Goal: Task Accomplishment & Management: Complete application form

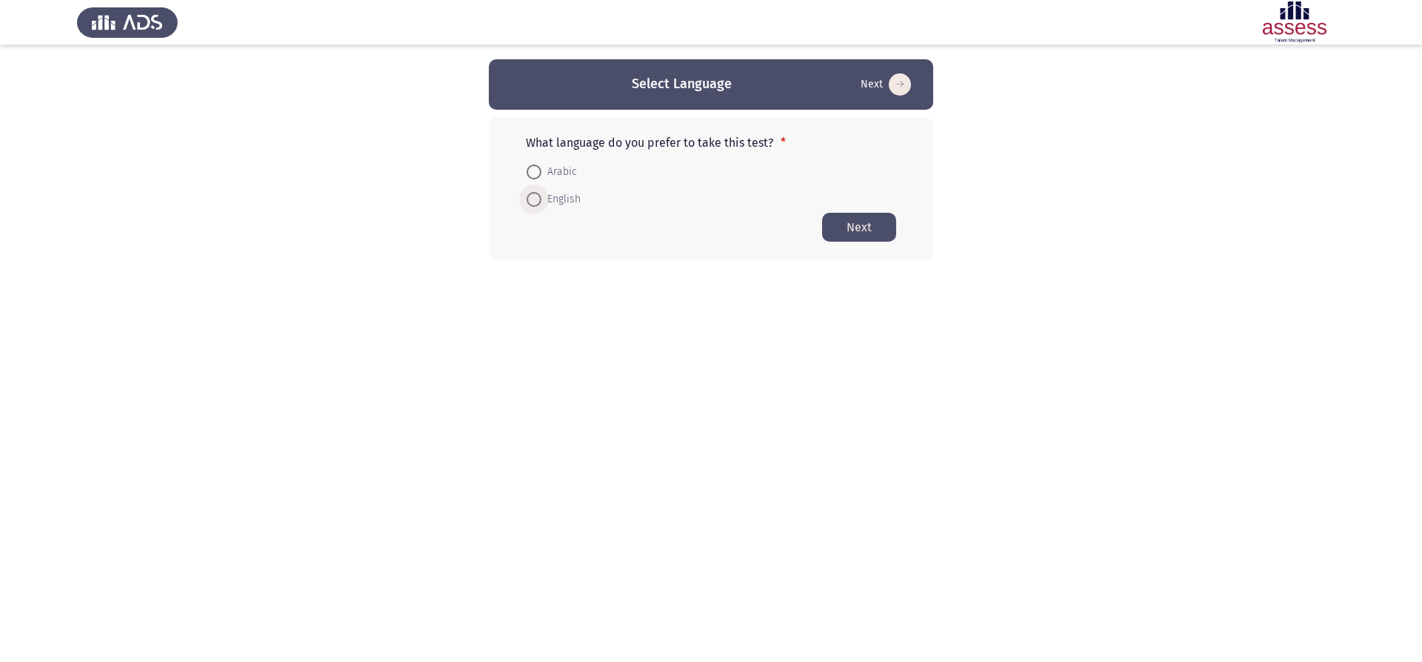
click at [538, 202] on span at bounding box center [534, 199] width 15 height 15
click at [538, 202] on input "English" at bounding box center [534, 199] width 15 height 15
radio input "true"
click at [848, 219] on button "Next" at bounding box center [859, 226] width 74 height 29
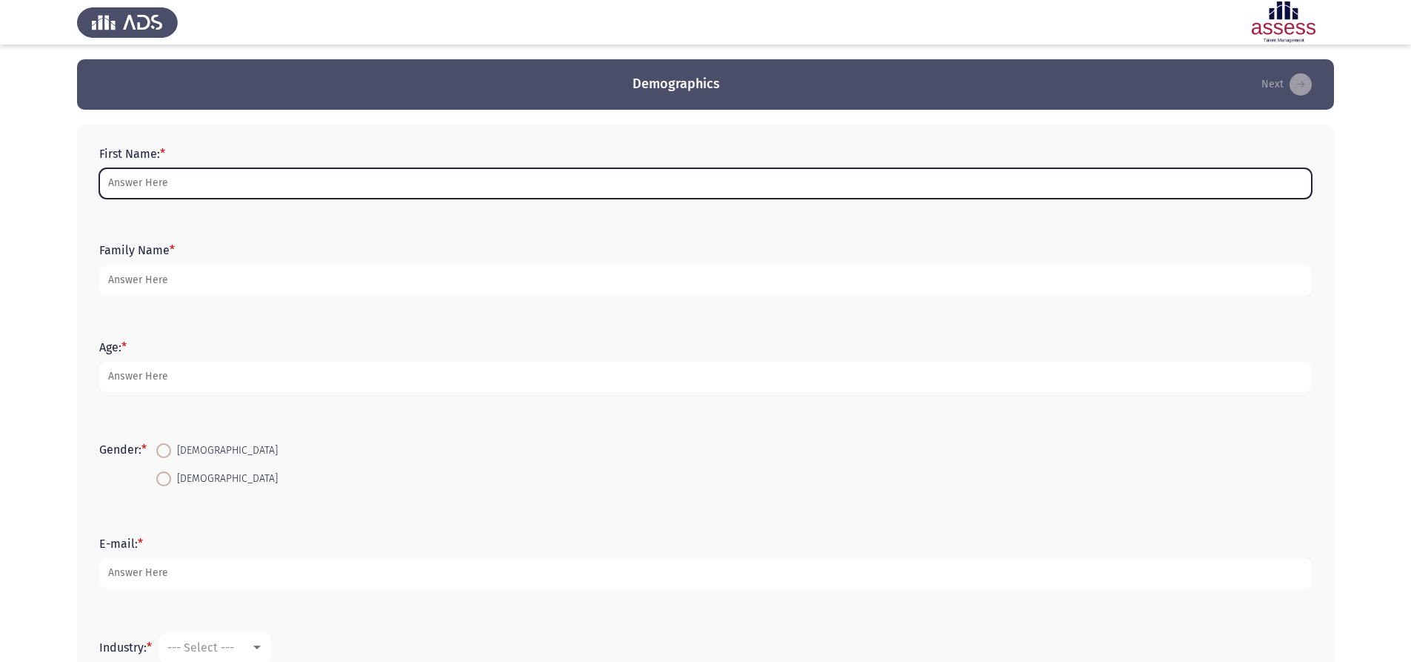
click at [679, 170] on input "First Name: *" at bounding box center [705, 183] width 1213 height 30
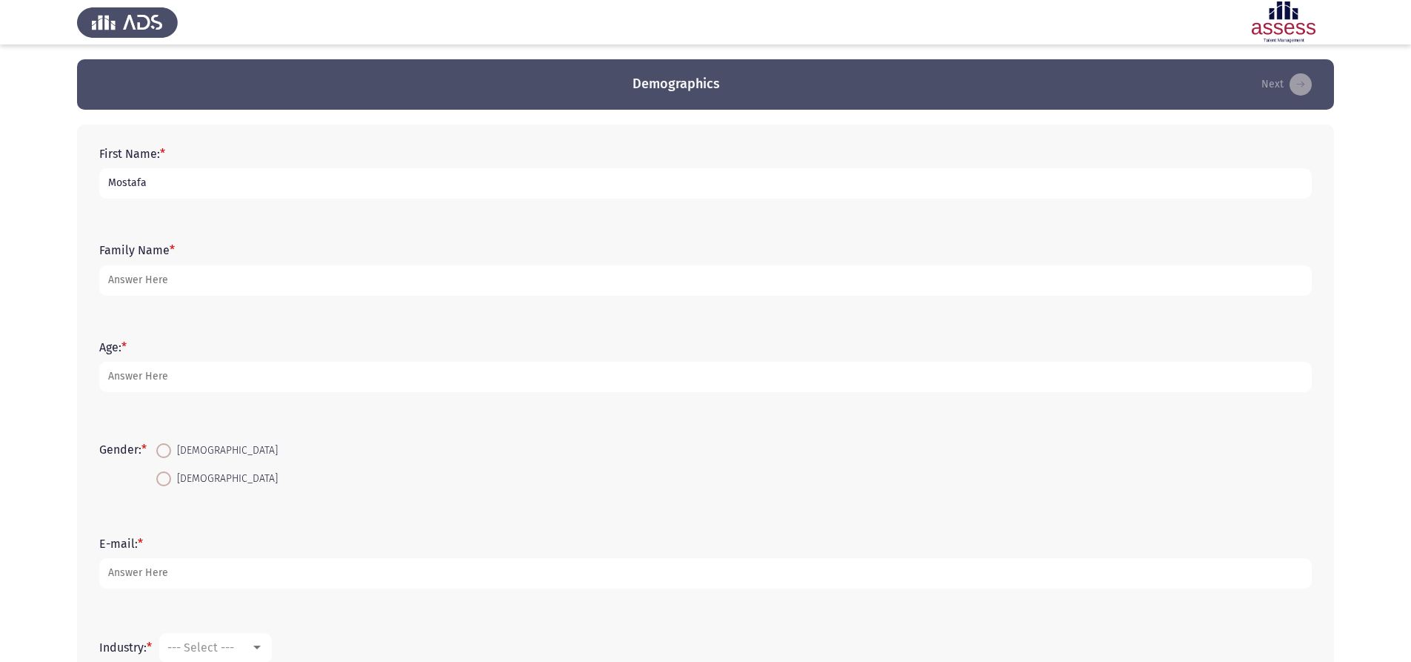
type input "Mostafa"
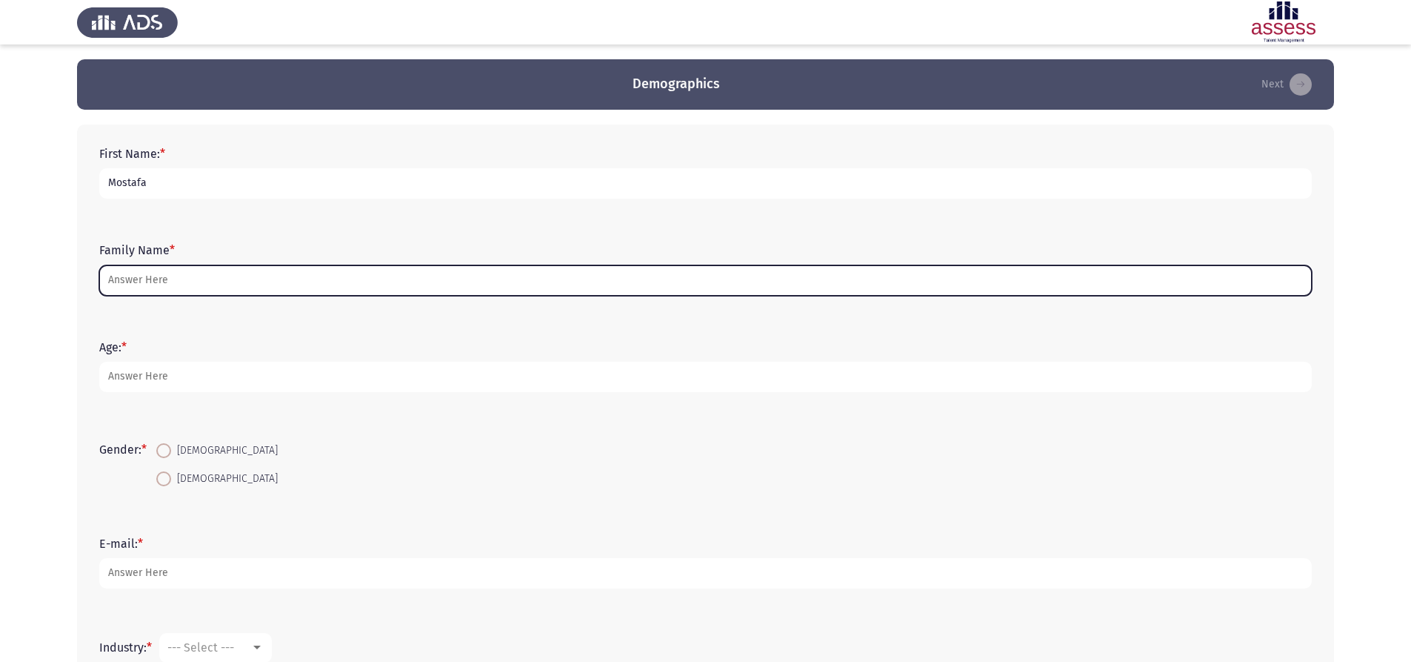
click at [154, 285] on input "Family Name *" at bounding box center [705, 280] width 1213 height 30
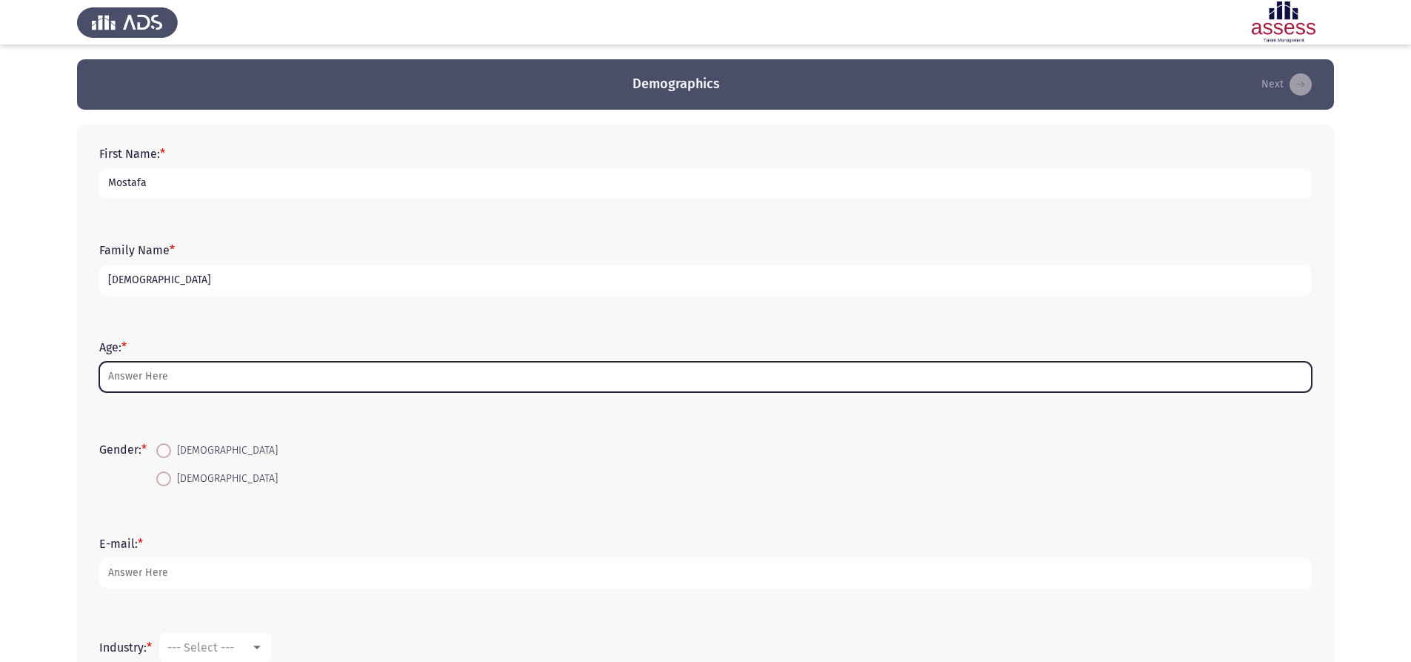
click at [191, 382] on input "Age: *" at bounding box center [705, 377] width 1213 height 30
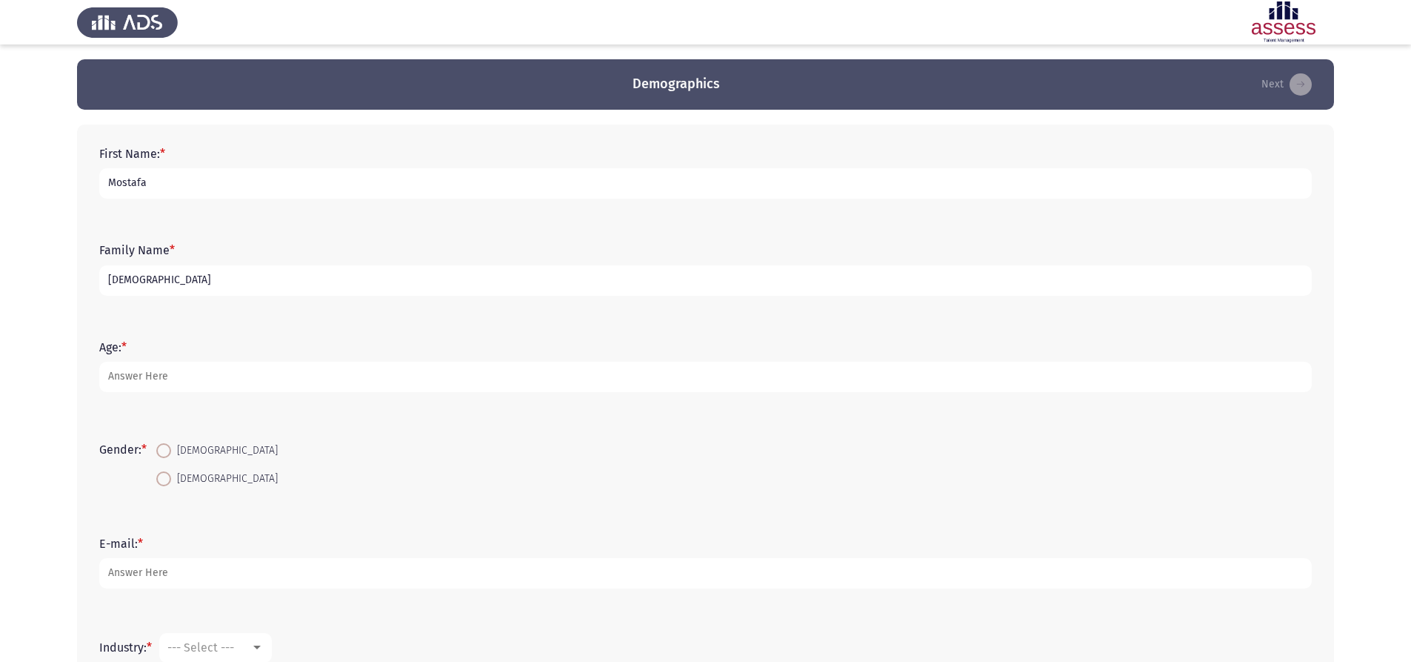
click at [133, 279] on input "[DEMOGRAPHIC_DATA]" at bounding box center [705, 280] width 1213 height 30
type input "Hesham"
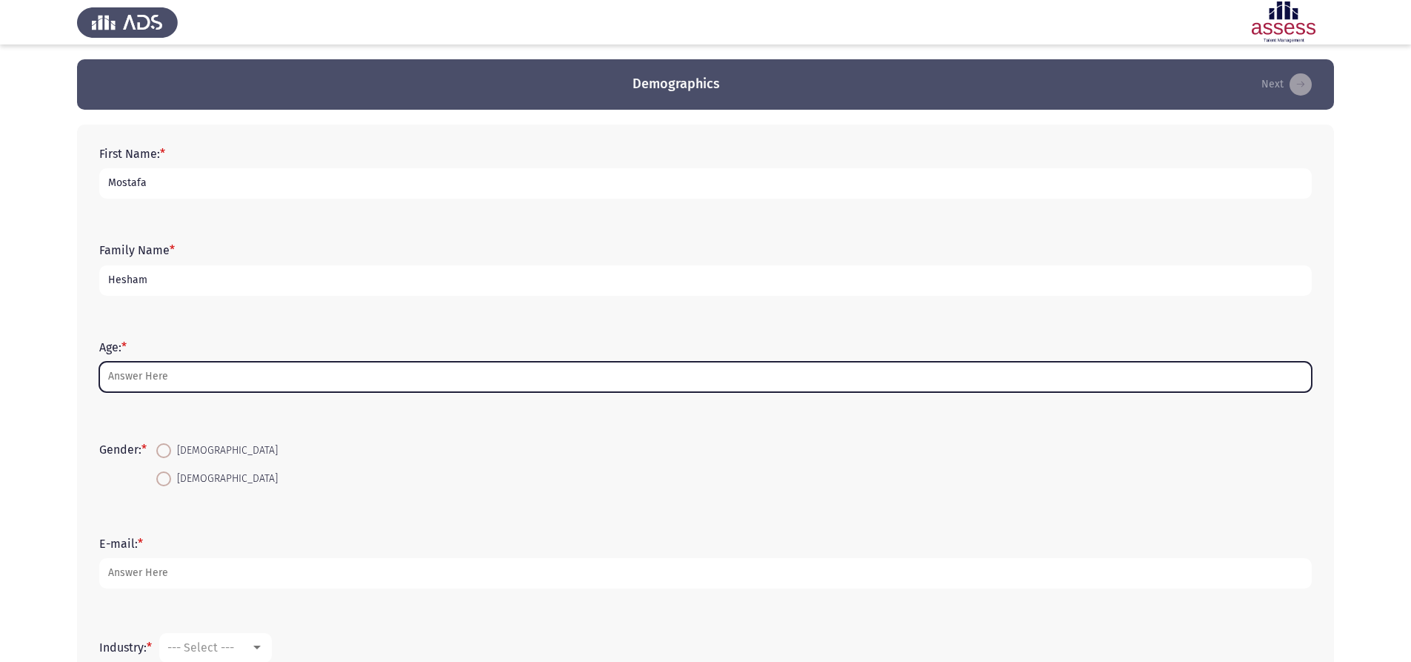
click at [190, 373] on input "Age: *" at bounding box center [705, 377] width 1213 height 30
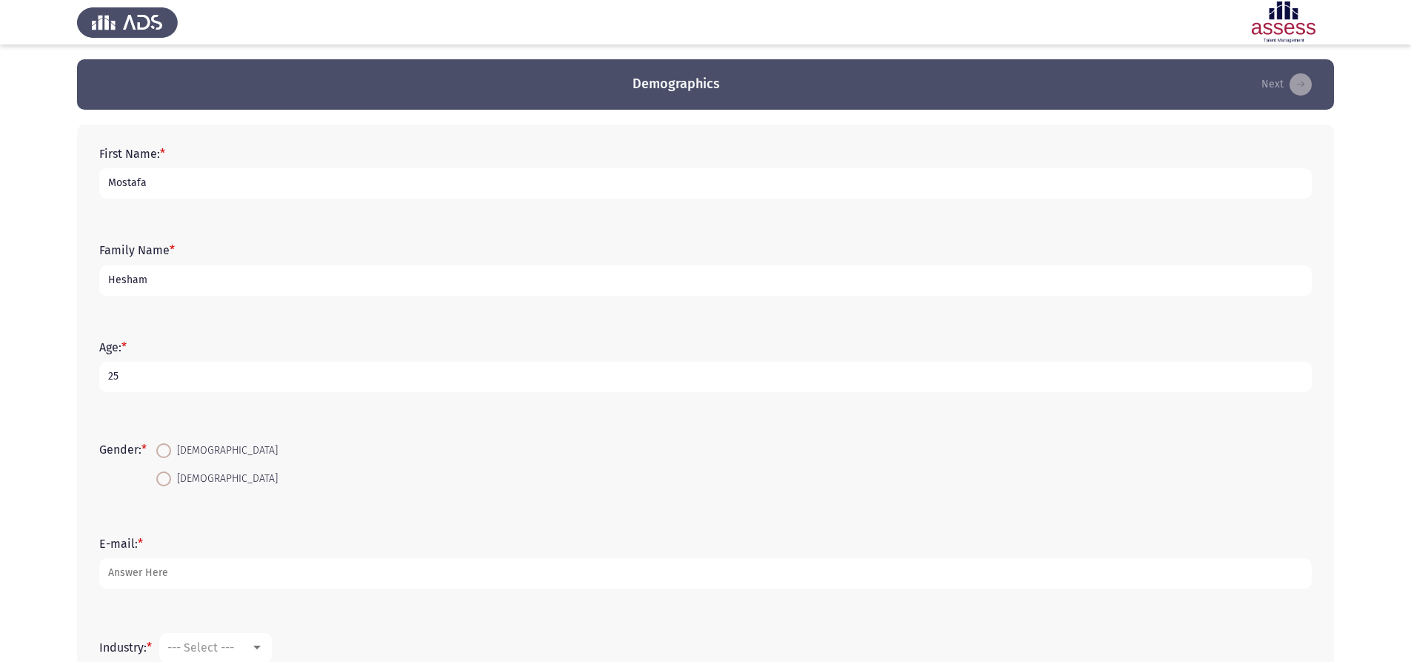
type input "25"
click at [171, 449] on span at bounding box center [163, 450] width 15 height 15
click at [171, 449] on input "[DEMOGRAPHIC_DATA]" at bounding box center [163, 450] width 15 height 15
radio input "true"
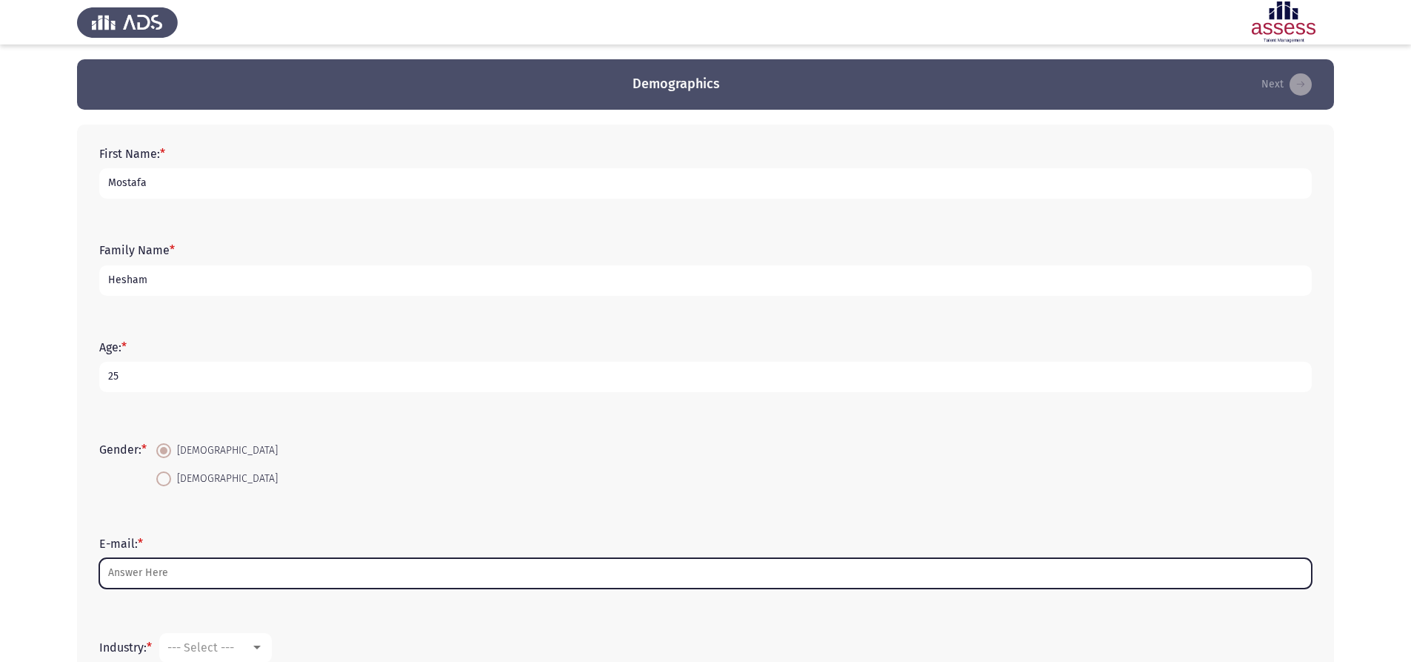
click at [194, 585] on input "E-mail: *" at bounding box center [705, 573] width 1213 height 30
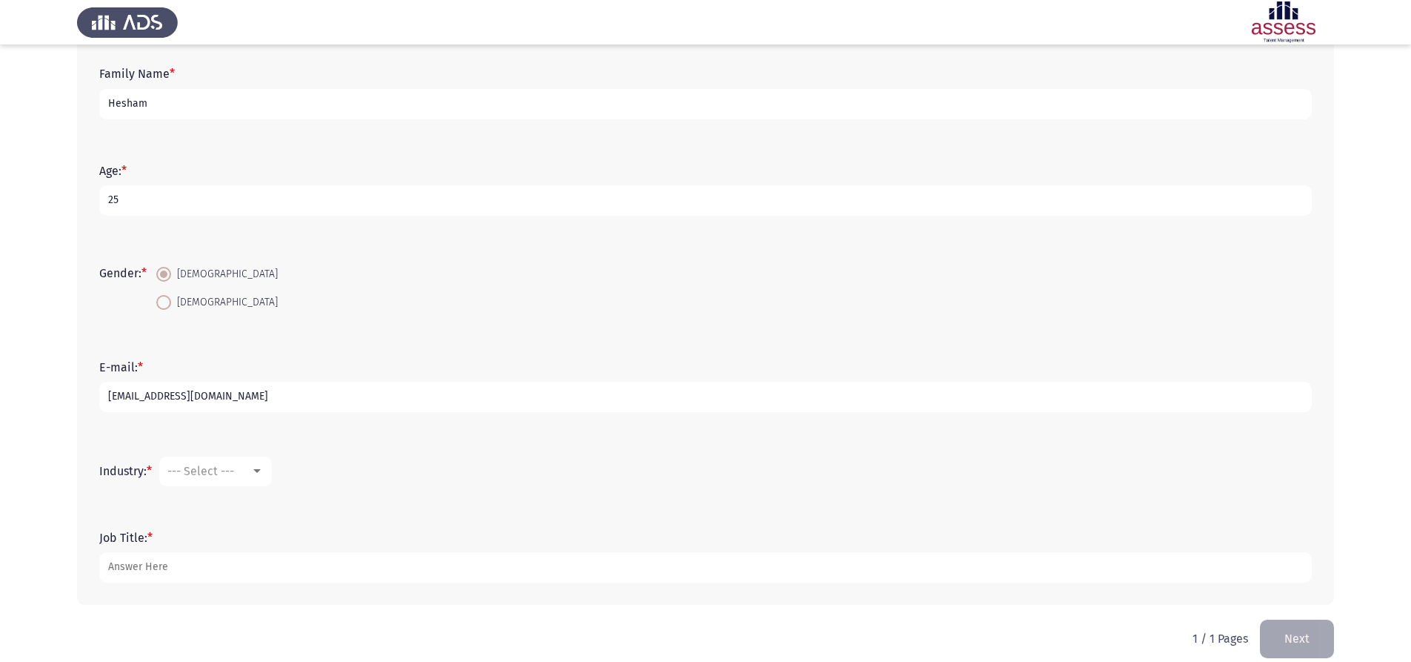
scroll to position [193, 0]
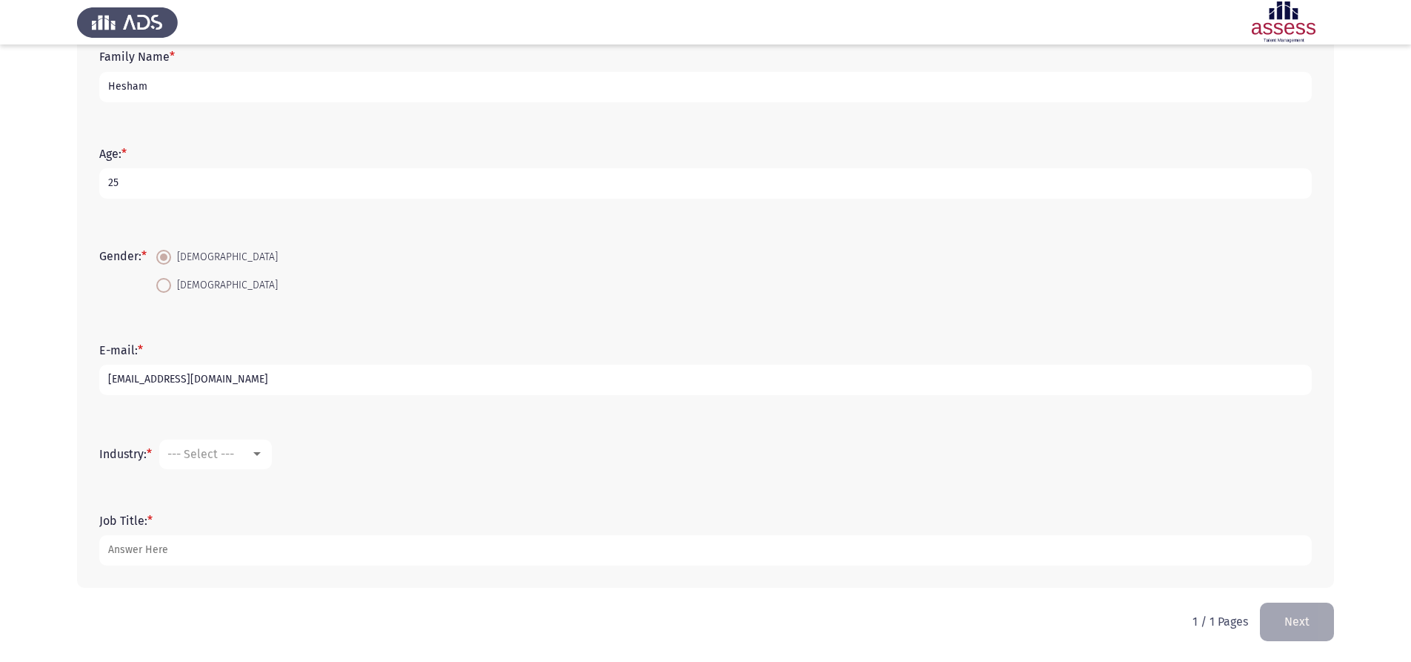
type input "[EMAIL_ADDRESS][DOMAIN_NAME]"
click at [249, 459] on div "--- Select ---" at bounding box center [208, 454] width 83 height 14
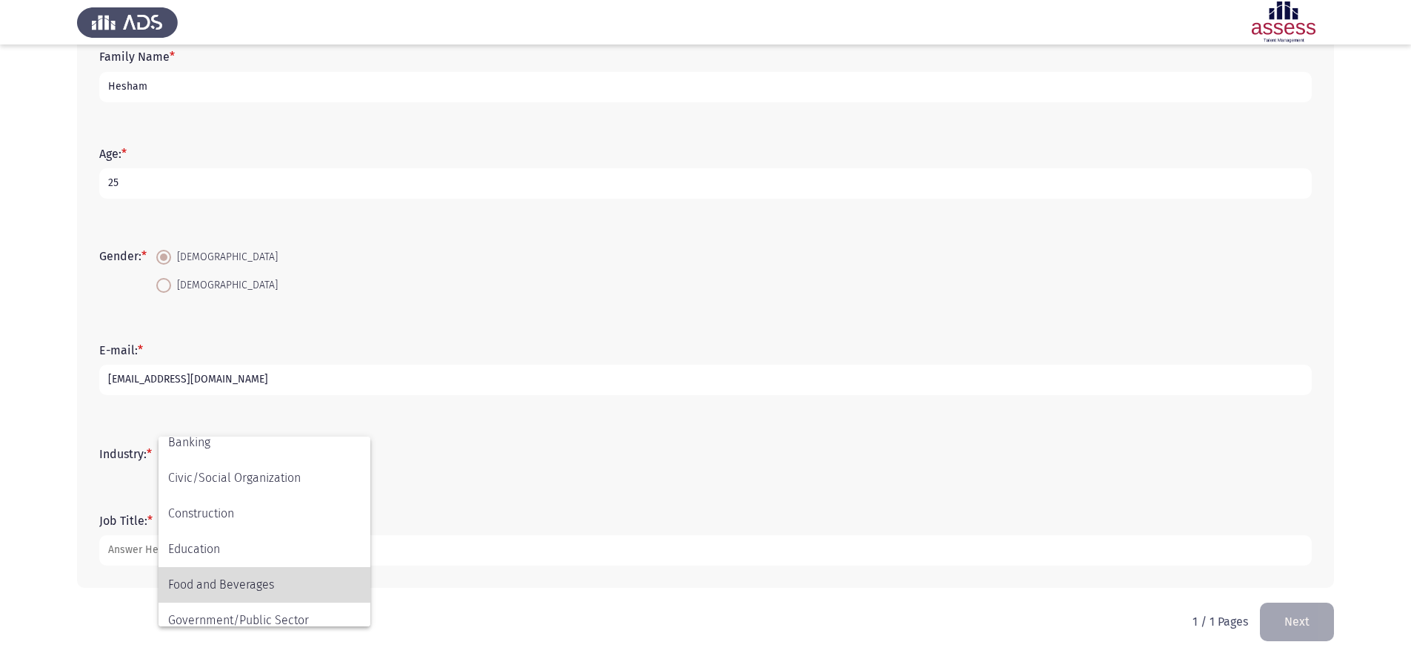
click at [254, 579] on span "Food and Beverages" at bounding box center [264, 585] width 193 height 36
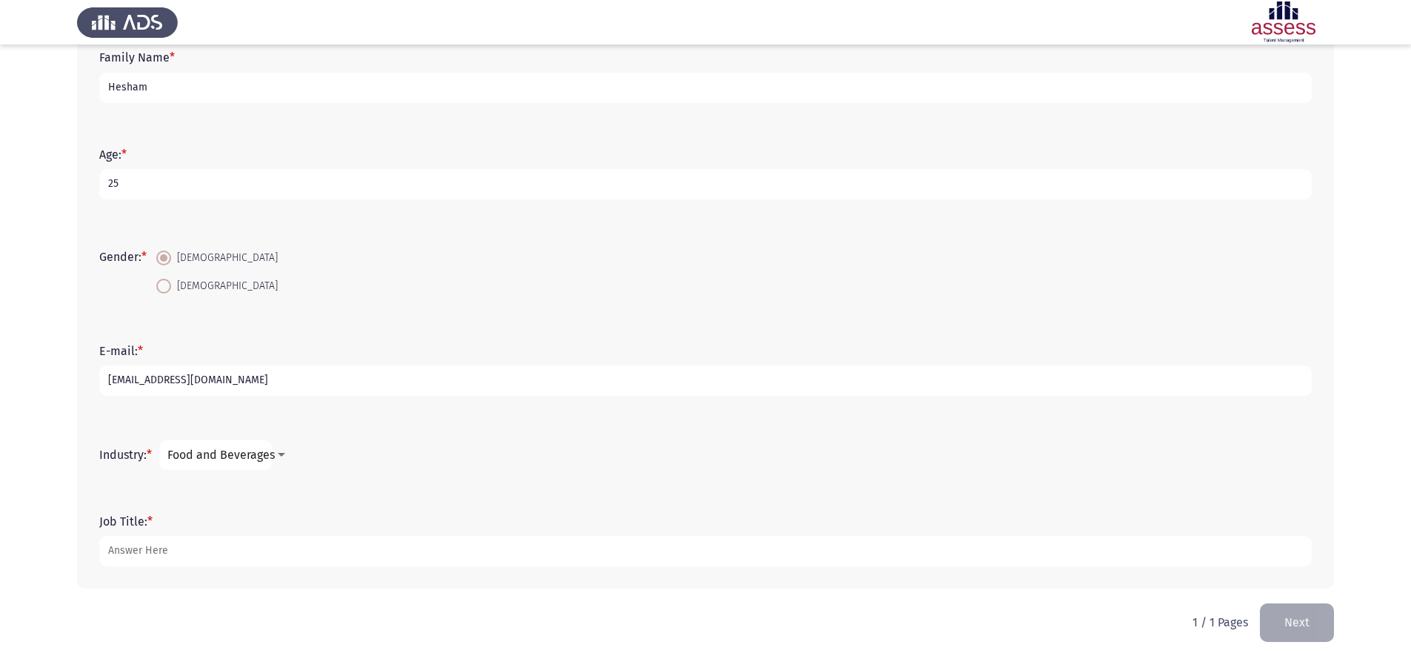
scroll to position [193, 0]
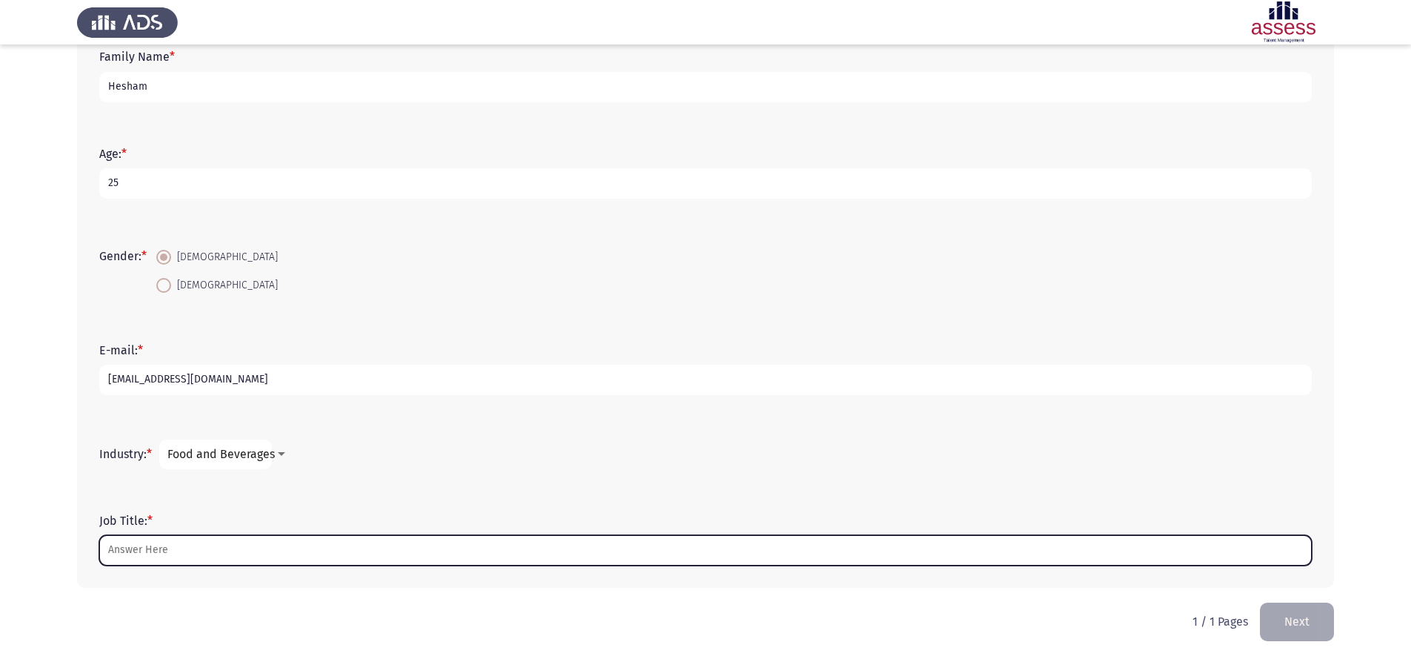
click at [712, 545] on input "Job Title: *" at bounding box center [705, 550] width 1213 height 30
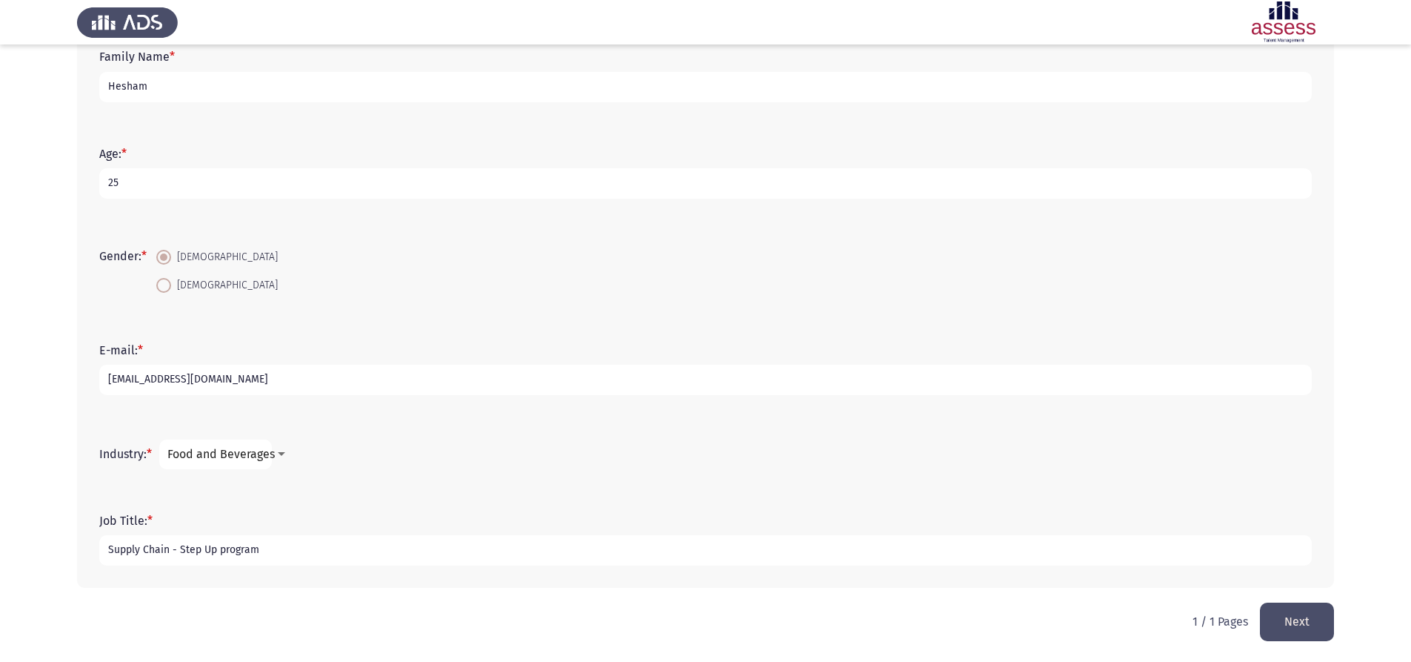
type input "Supply Chain - Step Up program"
click at [1303, 619] on button "Next" at bounding box center [1297, 621] width 74 height 38
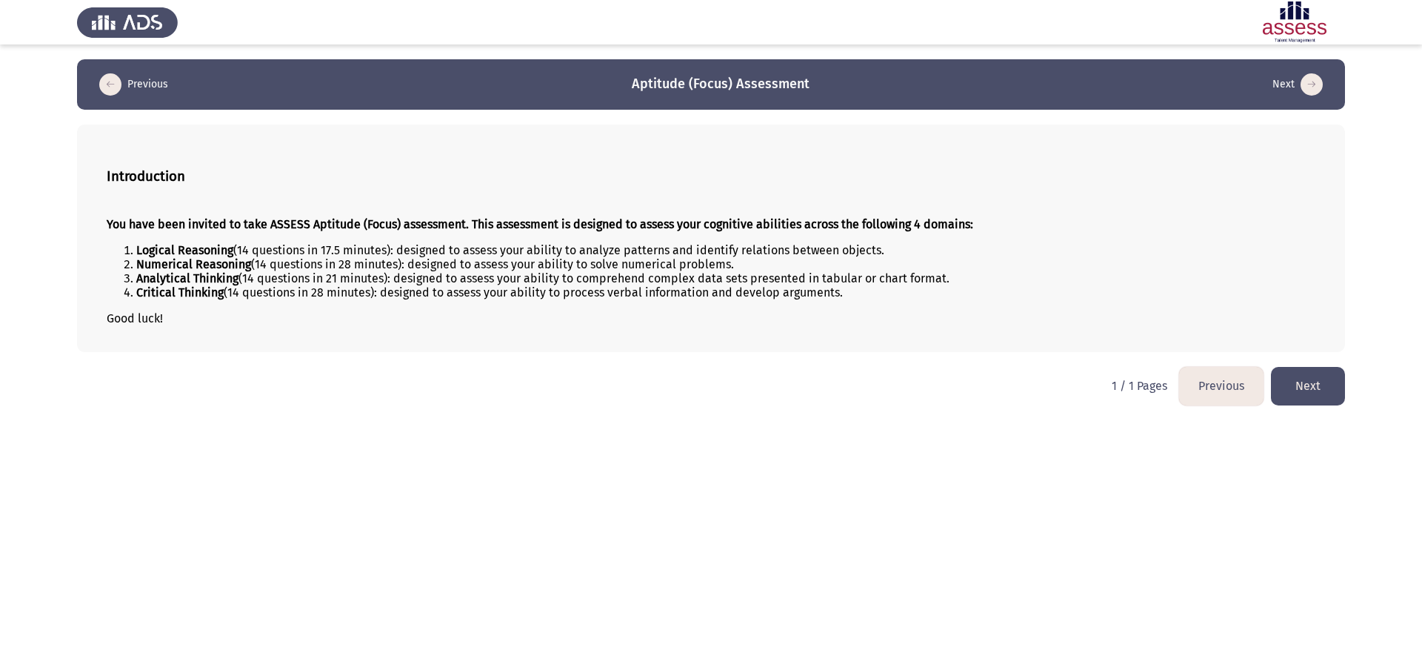
click at [1305, 389] on button "Next" at bounding box center [1308, 386] width 74 height 38
